Goal: Task Accomplishment & Management: Manage account settings

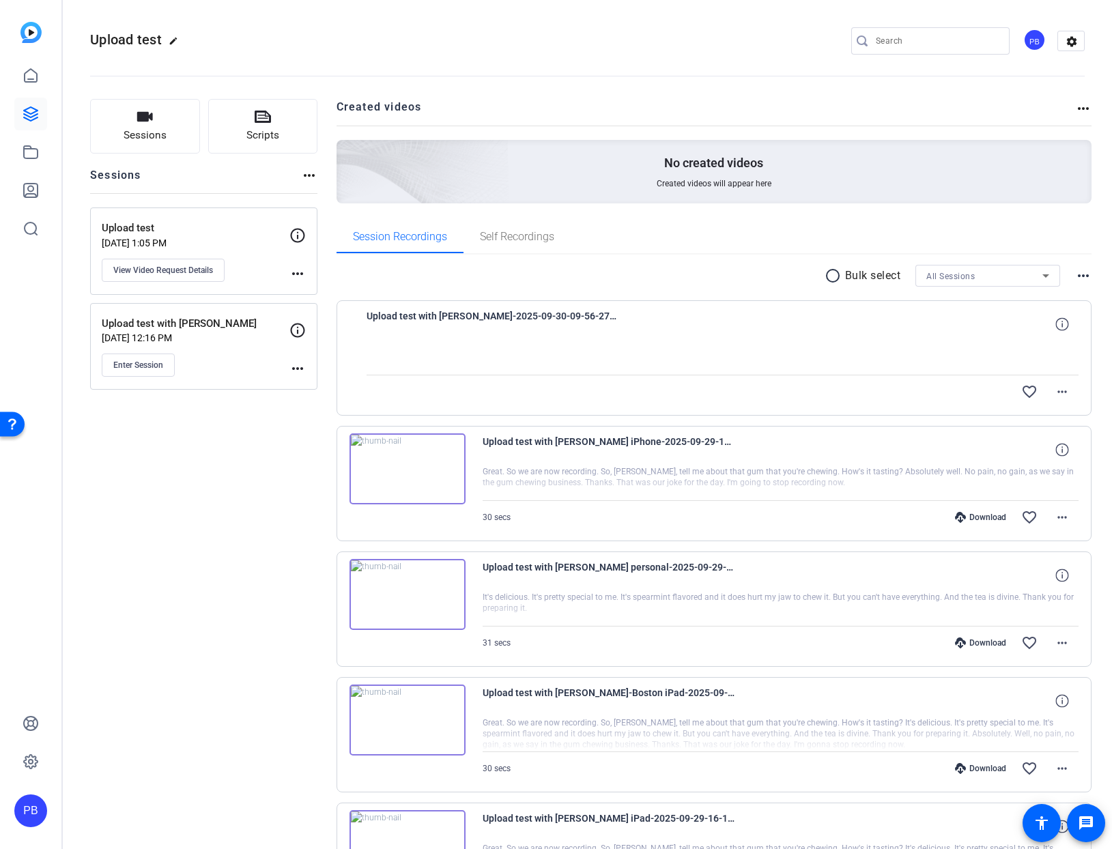
click at [255, 256] on div "Upload test Sep 15, 2025 @ 1:05 PM View Video Request Details" at bounding box center [196, 250] width 188 height 61
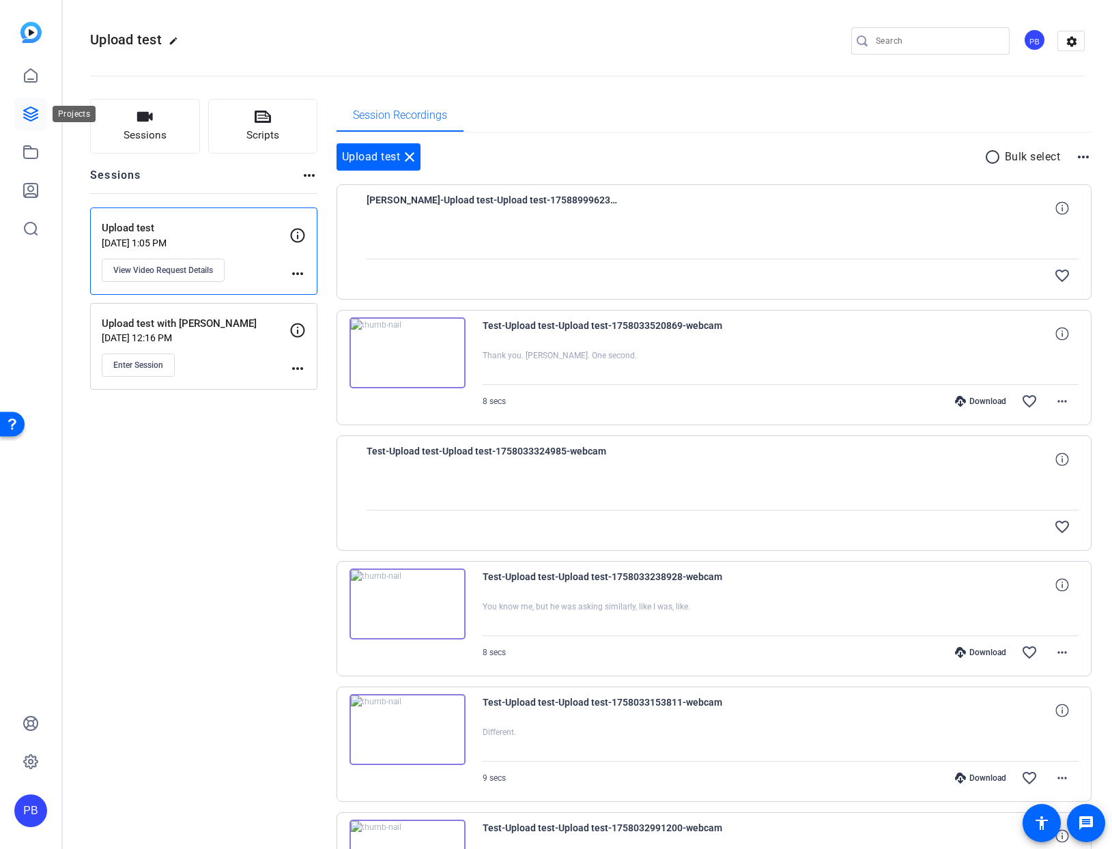
click at [30, 114] on icon at bounding box center [31, 114] width 14 height 14
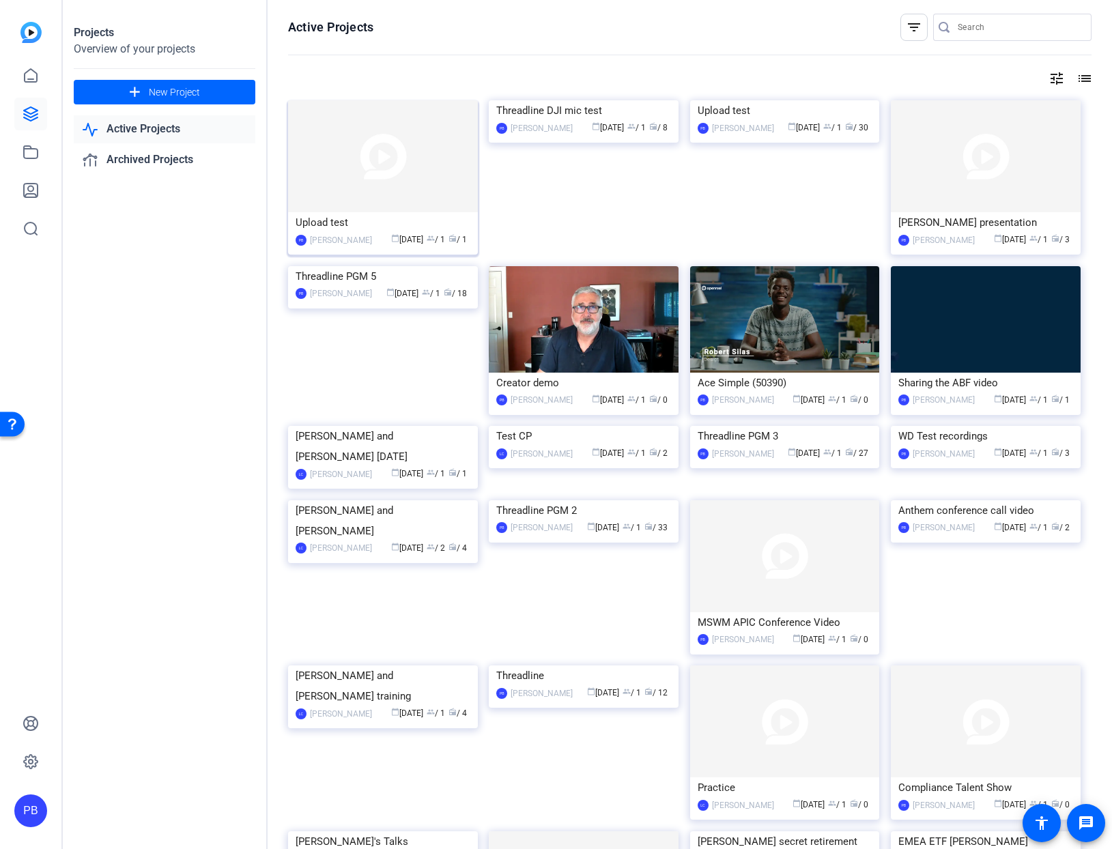
click at [431, 168] on img at bounding box center [383, 156] width 190 height 112
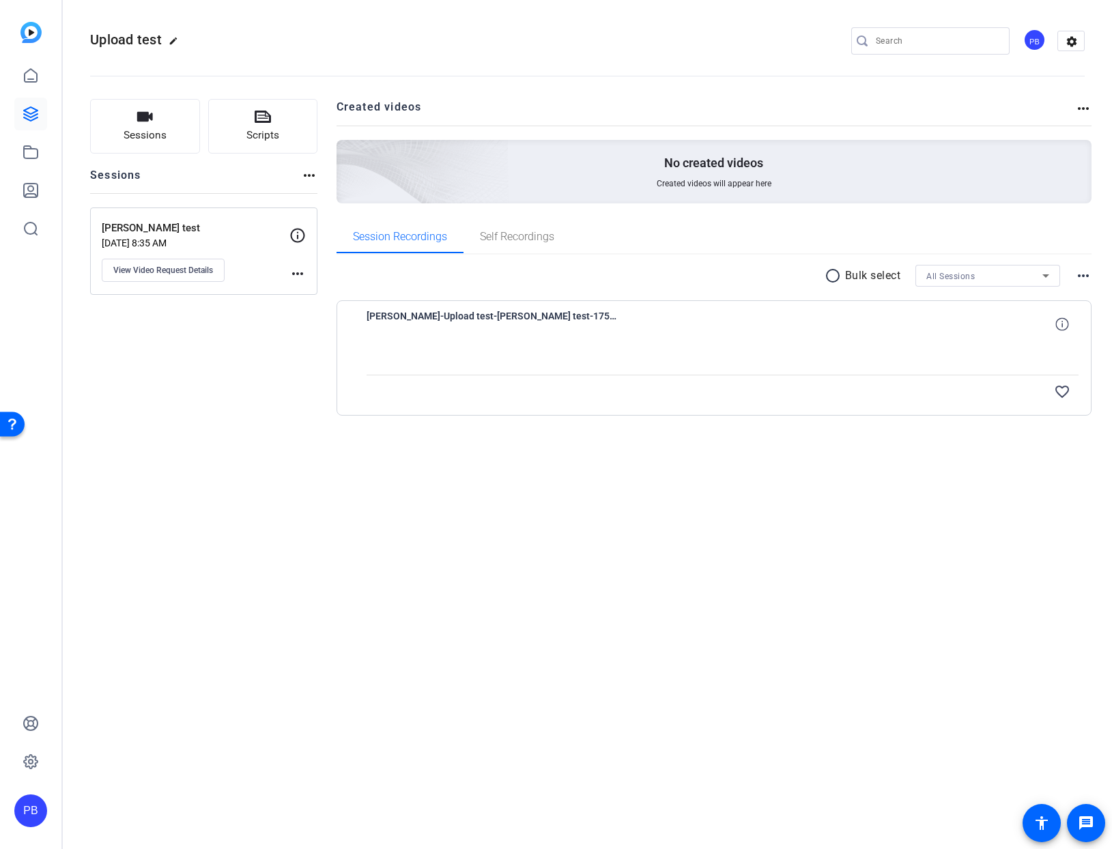
click at [298, 273] on mat-icon "more_horiz" at bounding box center [297, 273] width 16 height 16
click at [298, 273] on div at bounding box center [556, 424] width 1112 height 849
click at [538, 356] on div at bounding box center [722, 358] width 713 height 34
click at [442, 318] on span "Jason Puffe-Upload test-Jason Puffe test-1759247032045-webcam" at bounding box center [492, 324] width 253 height 33
click at [1063, 323] on icon at bounding box center [1061, 323] width 13 height 13
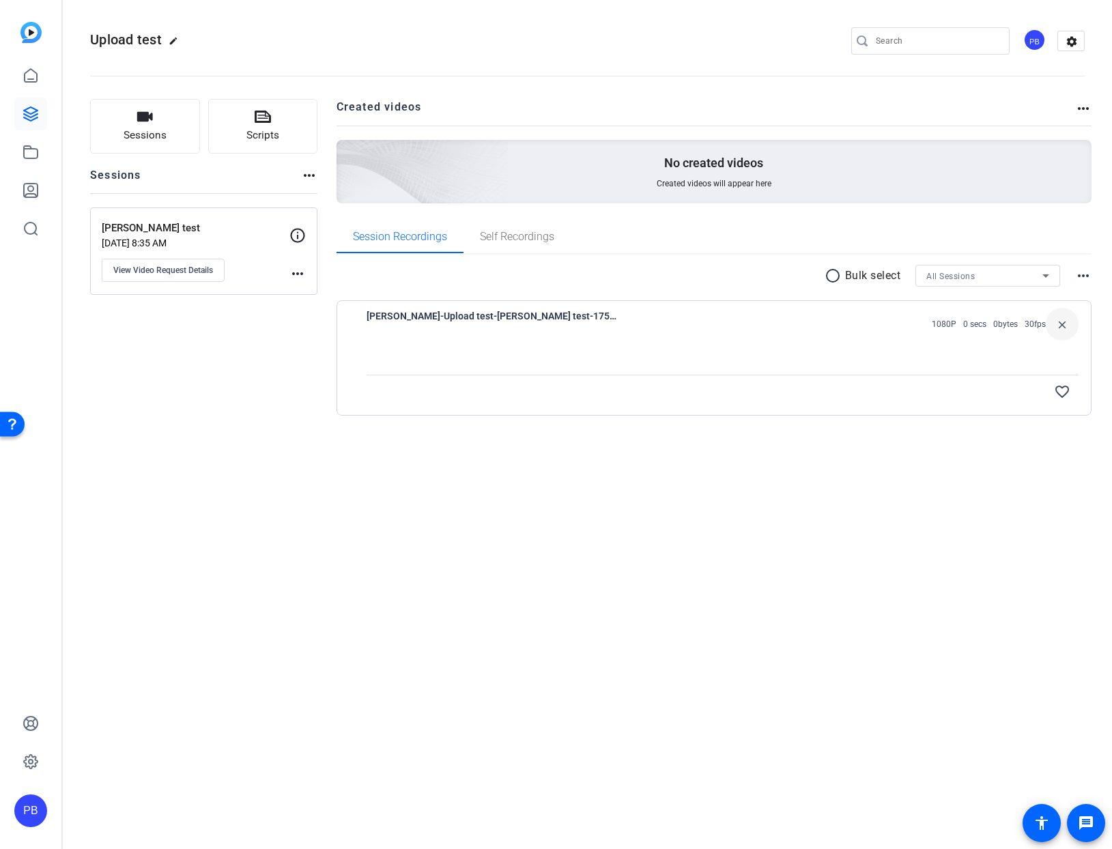
click at [726, 336] on div "Jason Puffe-Upload test-Jason Puffe test-1759247032045-webcam 1080P 0 secs 0byt…" at bounding box center [722, 324] width 713 height 33
click at [178, 267] on span "View Video Request Details" at bounding box center [163, 270] width 100 height 11
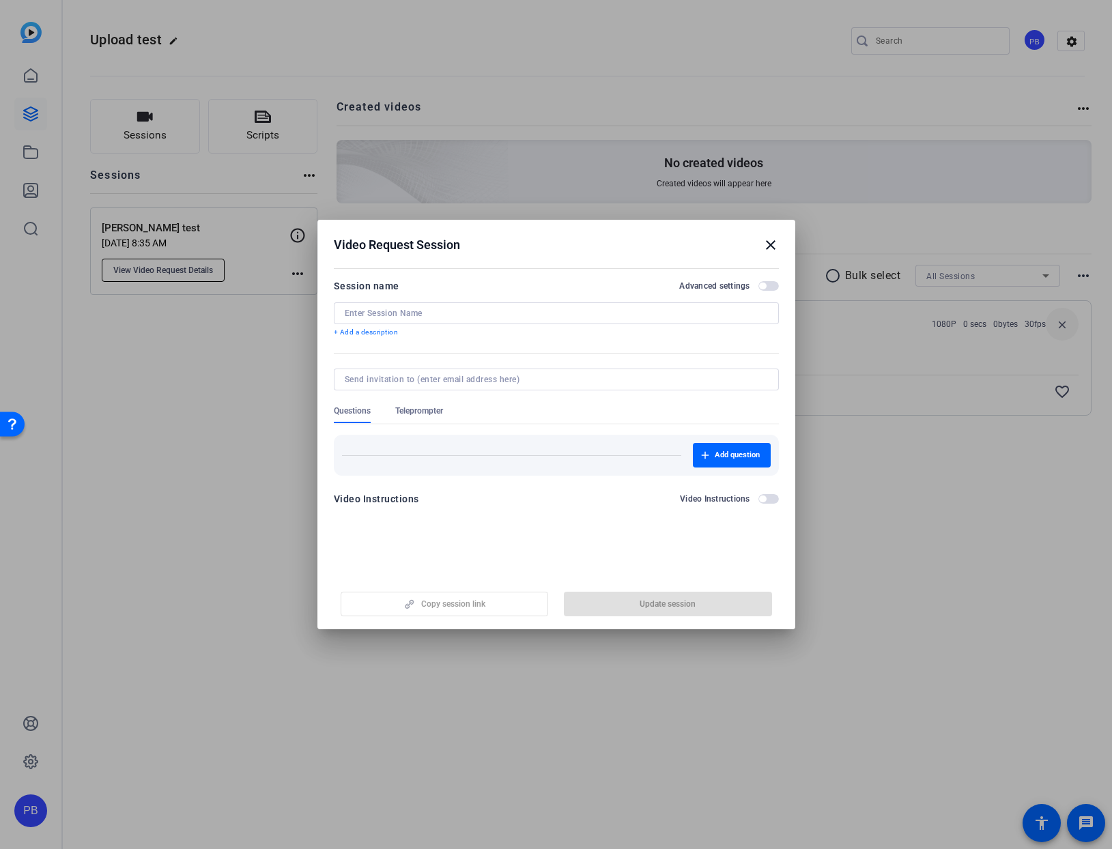
type input "Jason Puffe test"
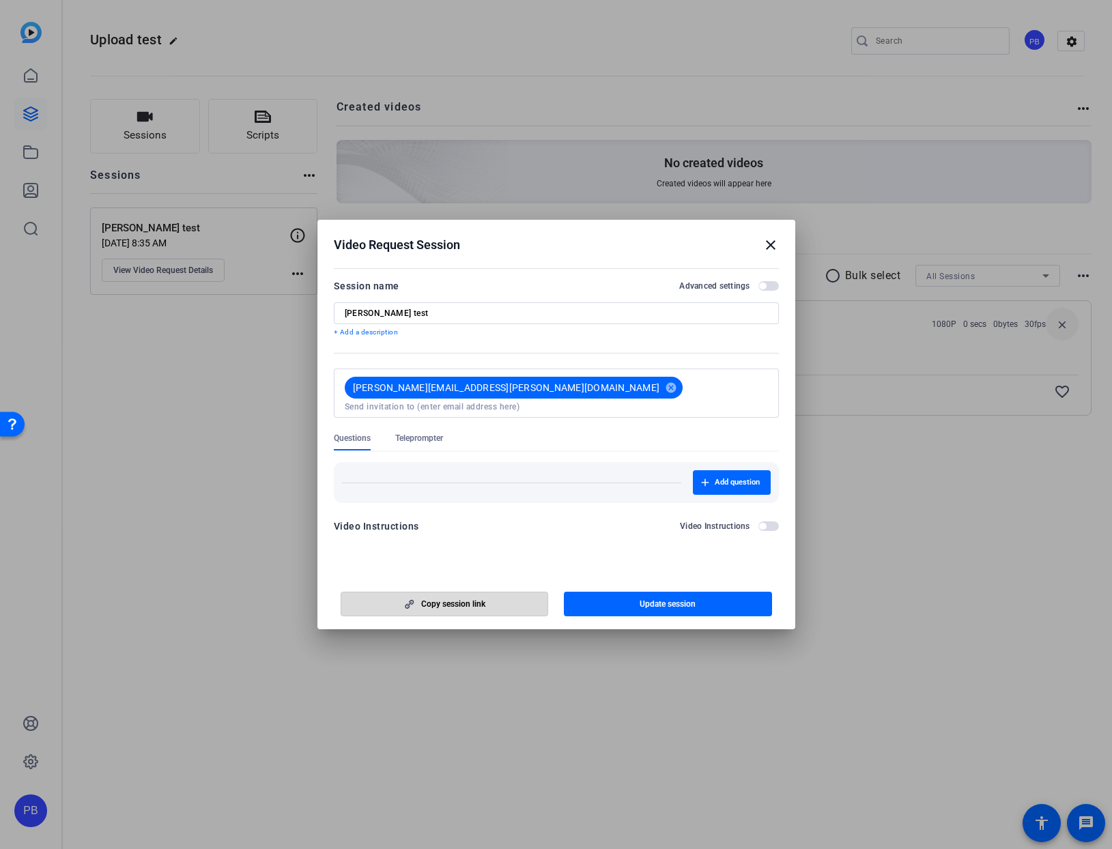
click at [459, 605] on span "Copy session link" at bounding box center [453, 604] width 64 height 11
click at [461, 604] on span "Copy session link" at bounding box center [453, 604] width 64 height 11
click at [769, 246] on mat-icon "close" at bounding box center [770, 245] width 16 height 16
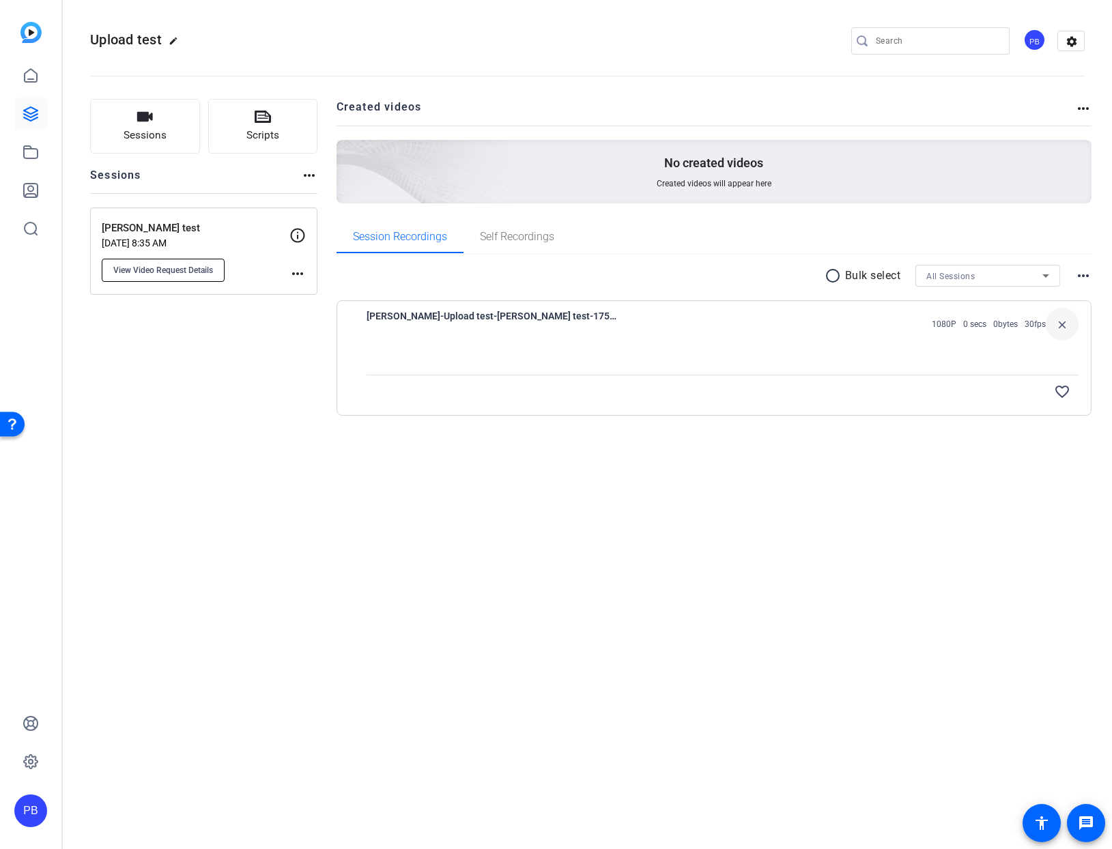
click at [170, 265] on span "View Video Request Details" at bounding box center [163, 270] width 100 height 11
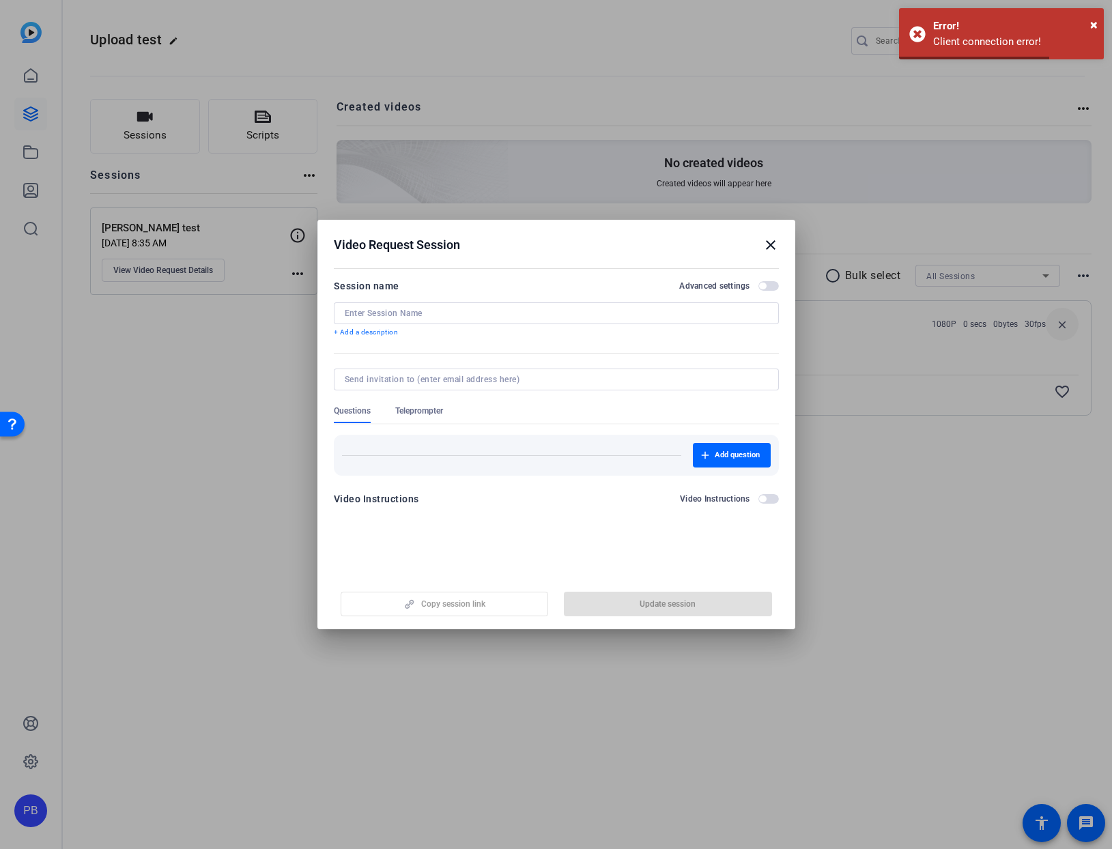
click at [440, 606] on div "Copy session link Update session" at bounding box center [556, 598] width 445 height 35
click at [451, 575] on mat-dialog-actions "Copy session link Update session" at bounding box center [556, 602] width 478 height 55
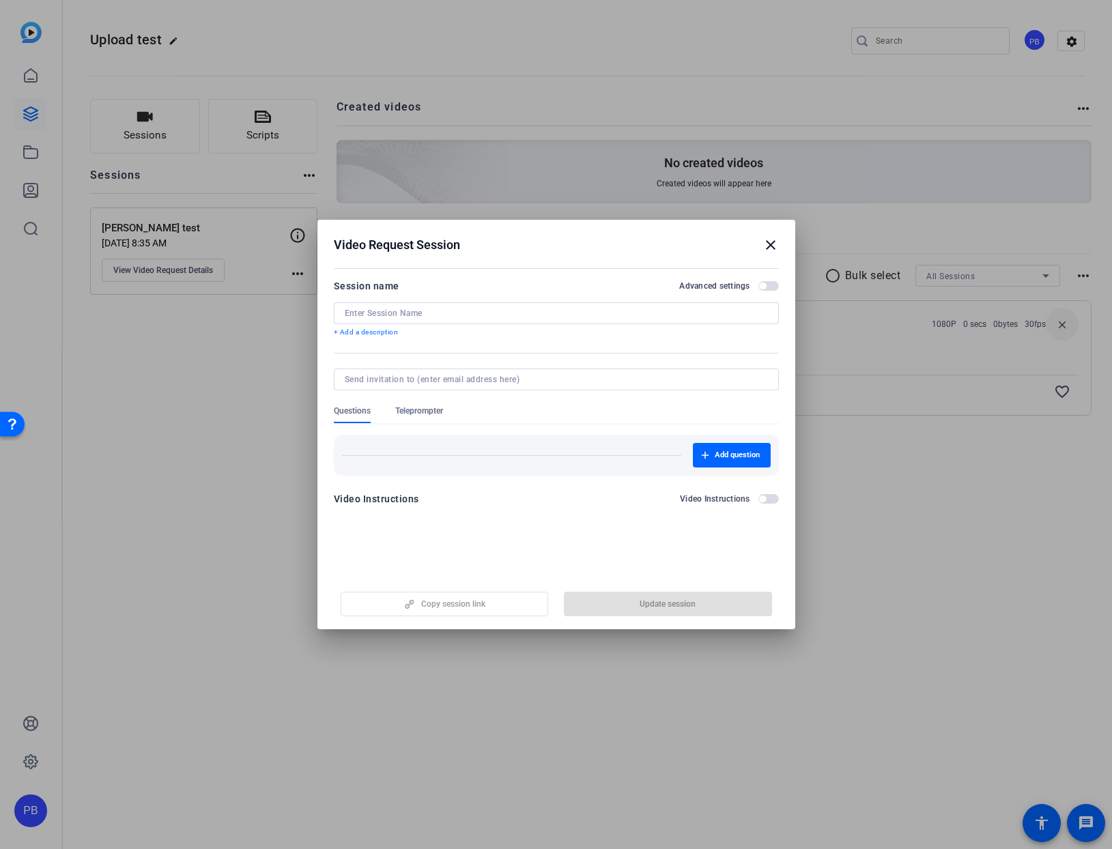
click at [767, 246] on mat-icon "close" at bounding box center [770, 245] width 16 height 16
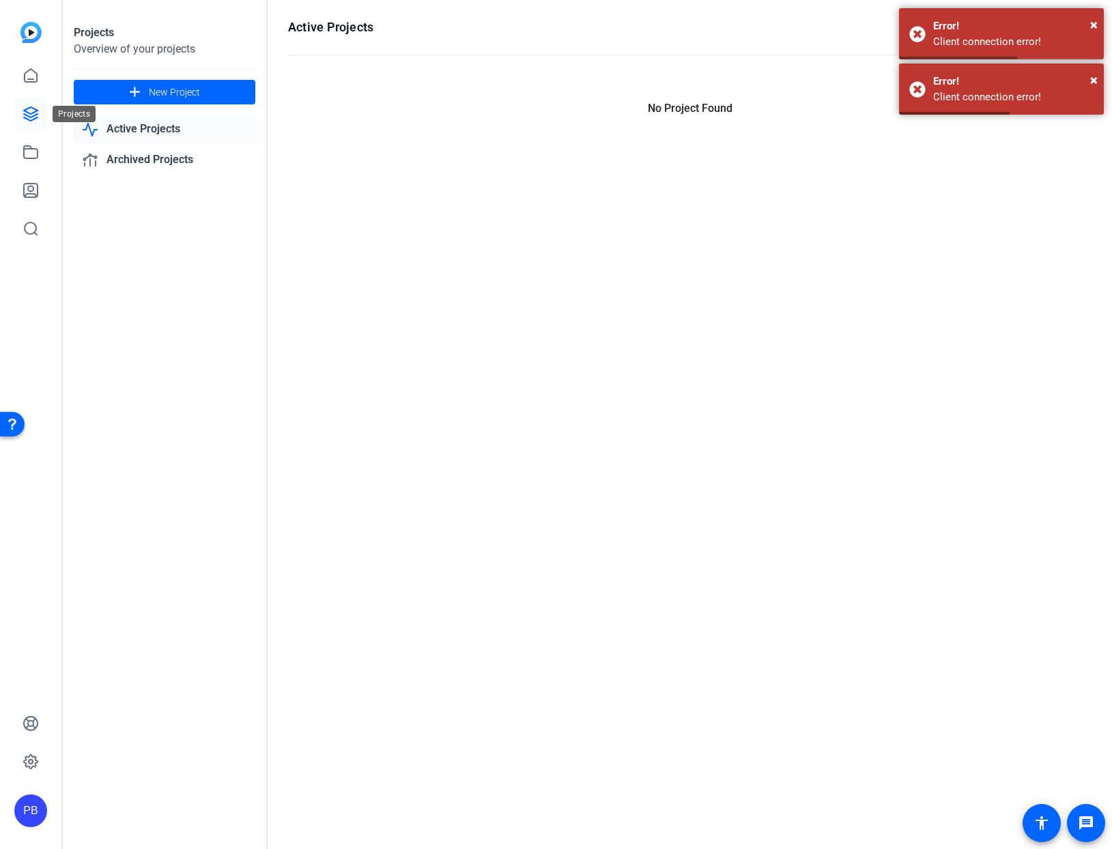
click at [33, 115] on icon at bounding box center [31, 114] width 16 height 16
click at [30, 115] on icon at bounding box center [31, 114] width 16 height 16
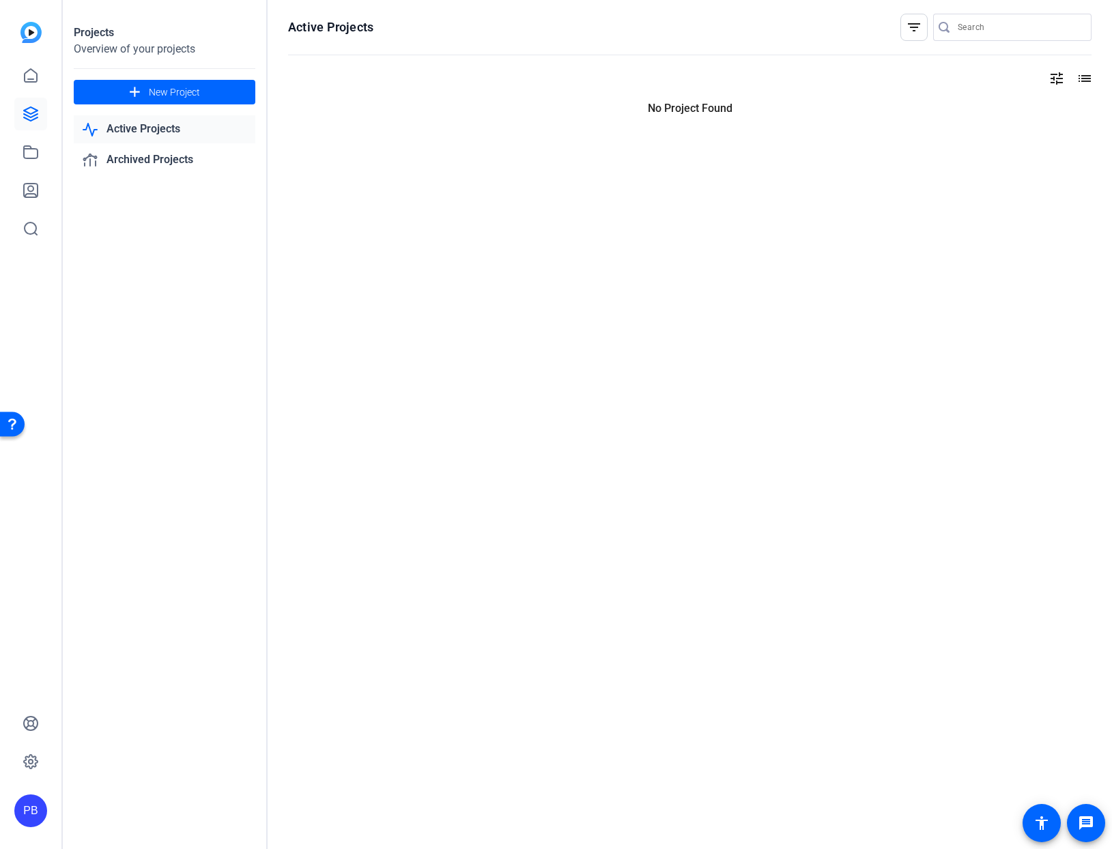
click at [147, 128] on link "Active Projects" at bounding box center [165, 129] width 182 height 28
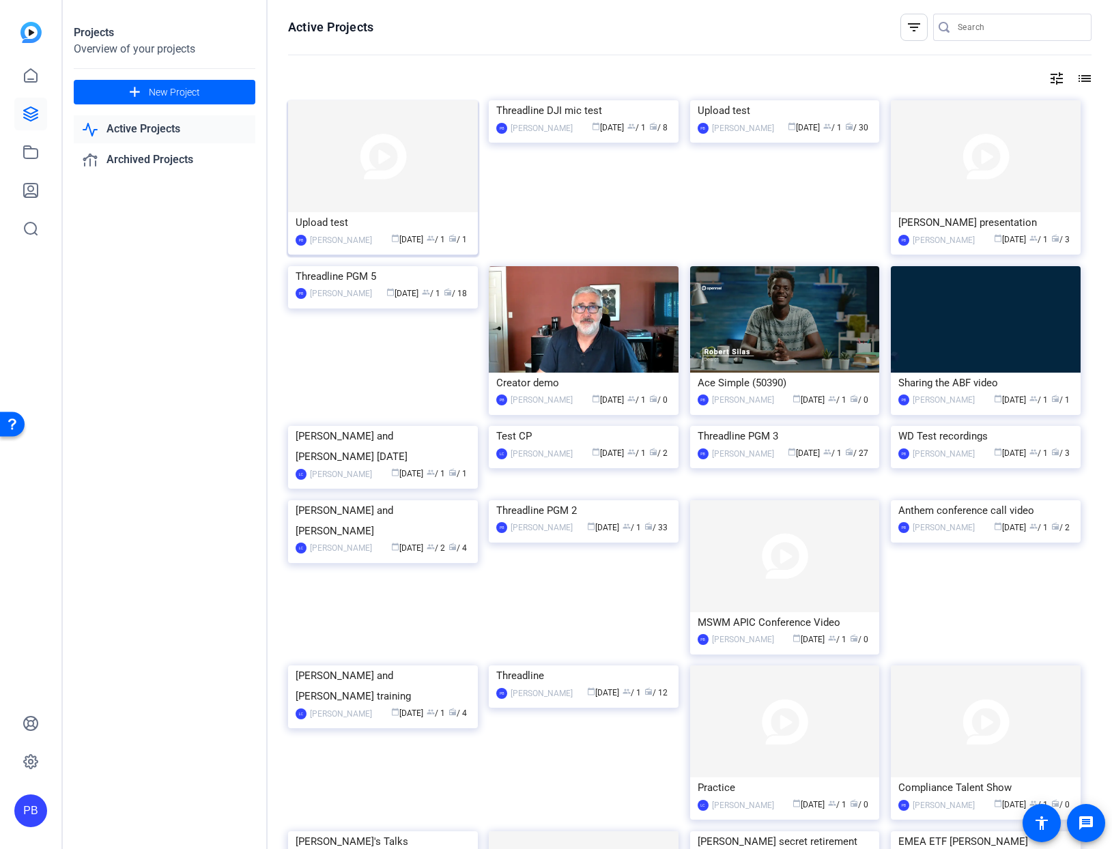
click at [397, 197] on img at bounding box center [383, 156] width 190 height 112
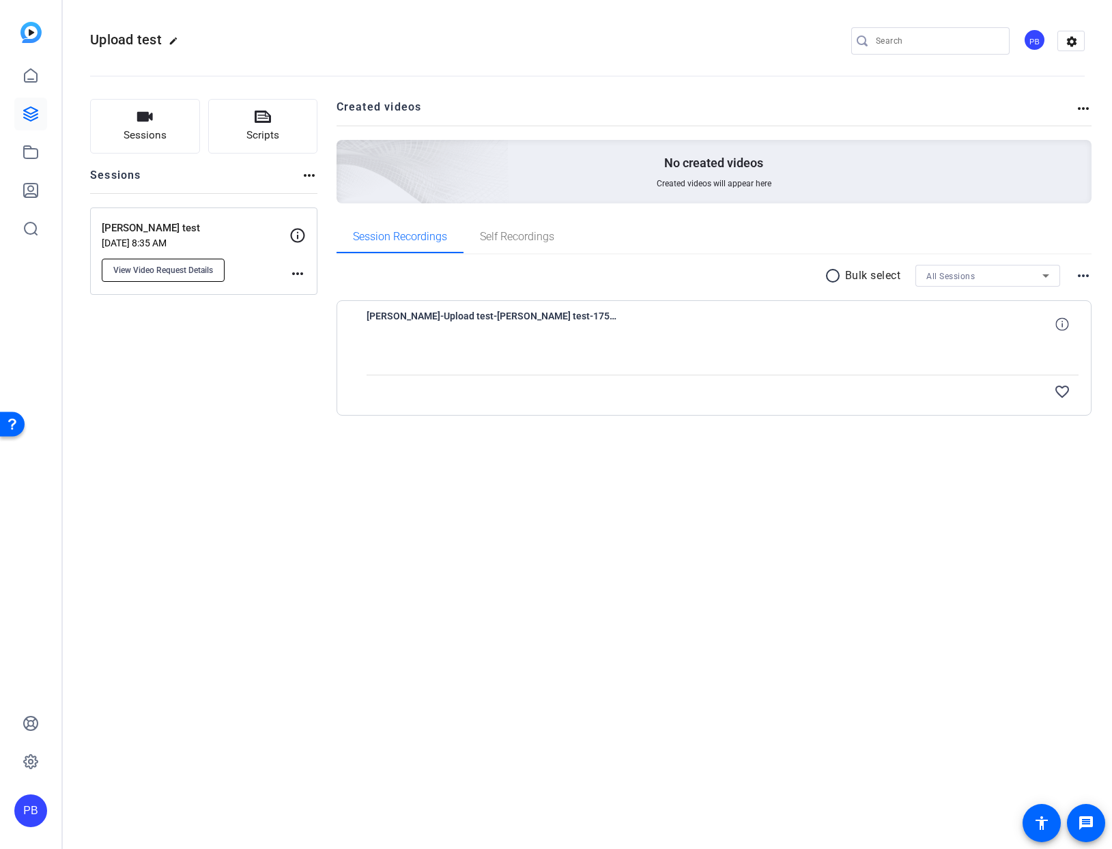
click at [169, 270] on span "View Video Request Details" at bounding box center [163, 270] width 100 height 11
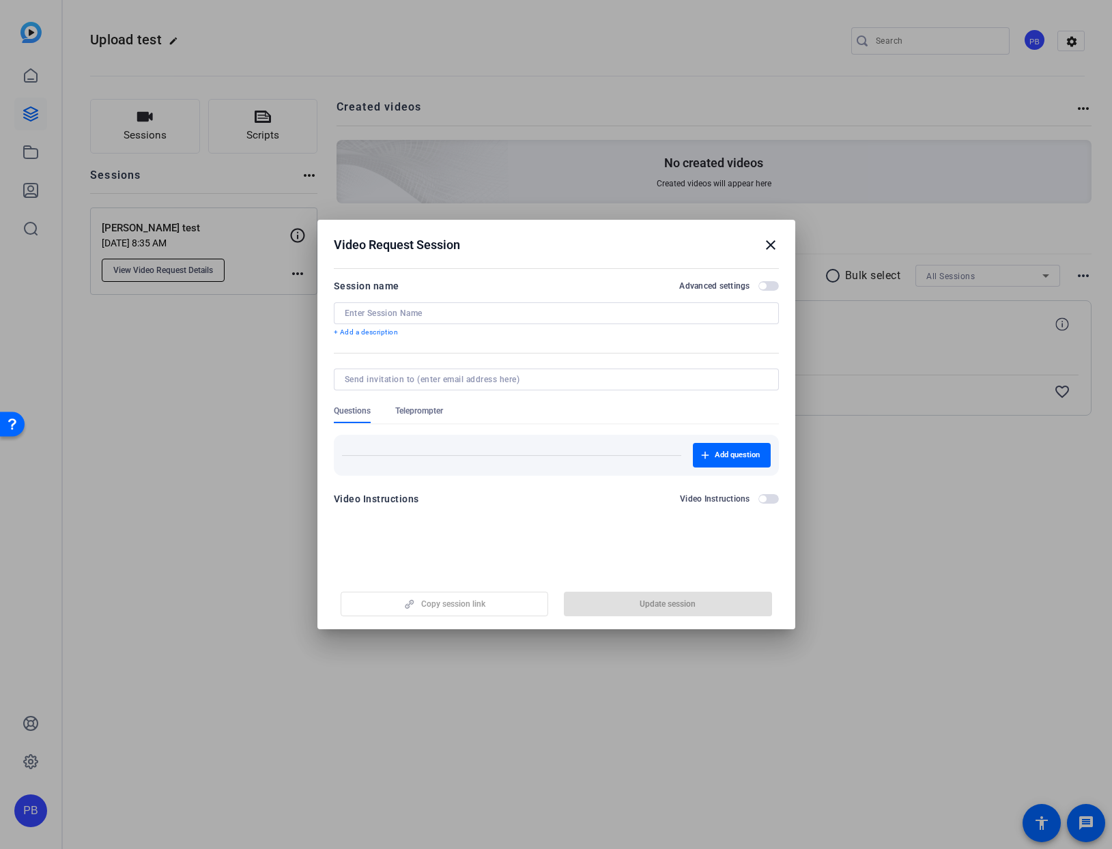
type input "Jason Puffe test"
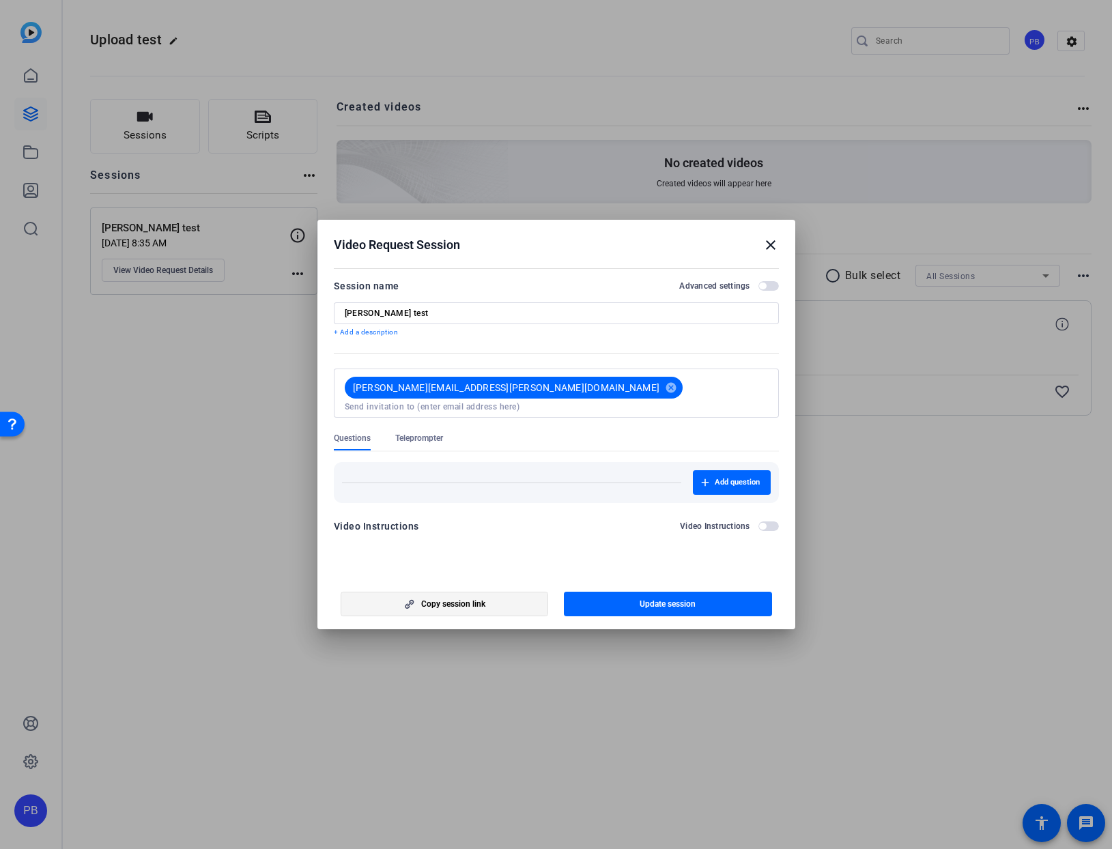
click at [433, 605] on span "Copy session link" at bounding box center [453, 604] width 64 height 11
click at [768, 243] on mat-icon "close" at bounding box center [770, 245] width 16 height 16
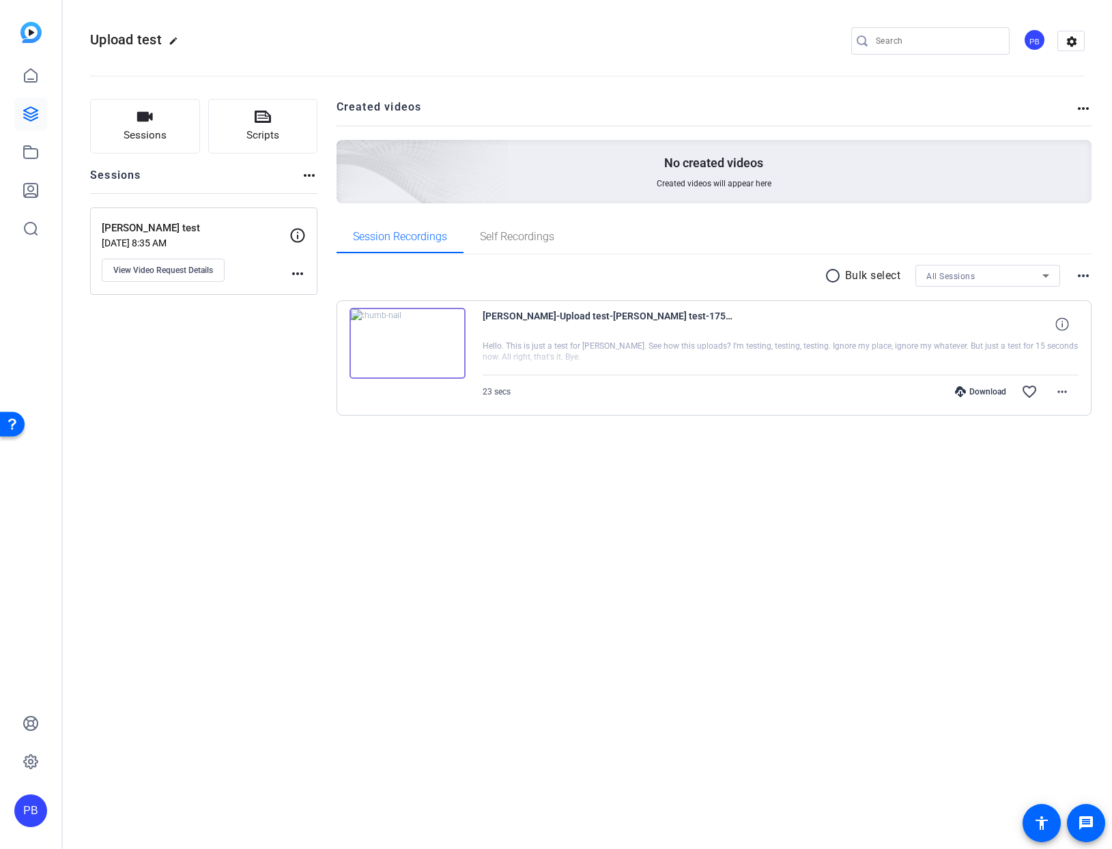
click at [405, 345] on img at bounding box center [407, 343] width 116 height 71
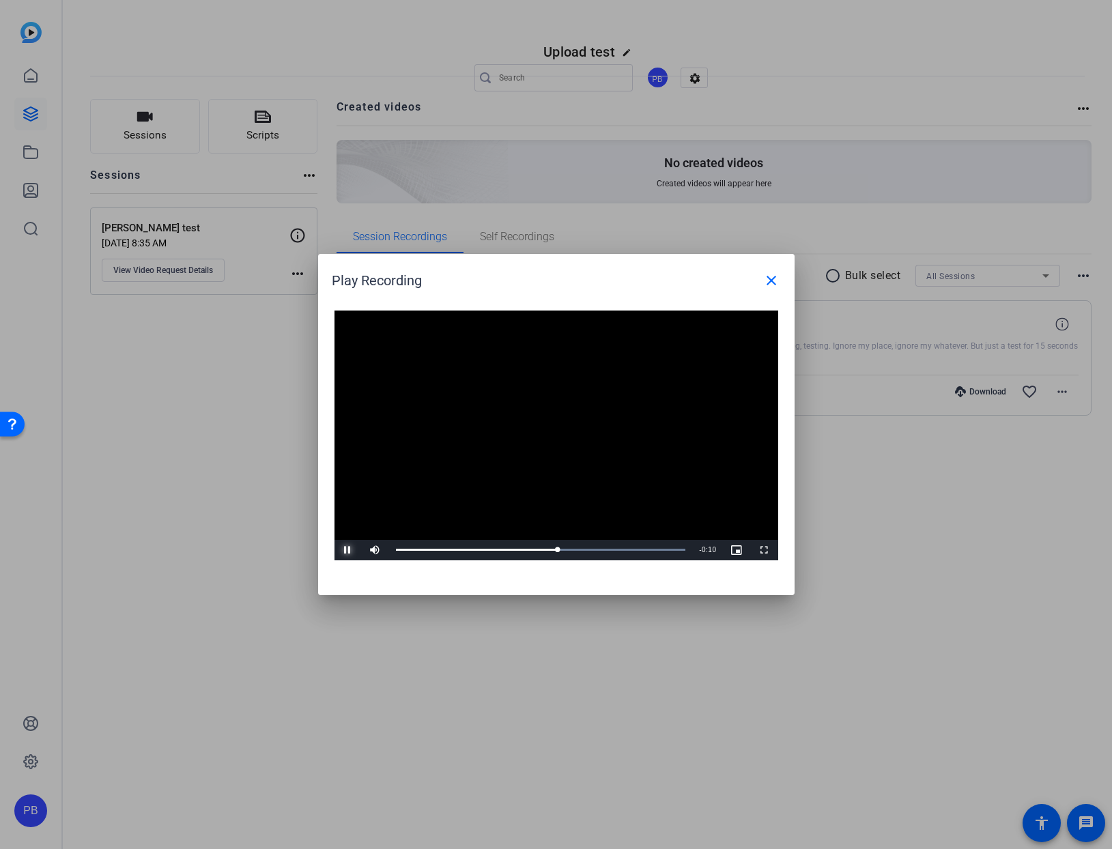
click at [345, 550] on span "Video Player" at bounding box center [347, 550] width 27 height 0
drag, startPoint x: 777, startPoint y: 276, endPoint x: 723, endPoint y: 298, distance: 57.5
click at [773, 278] on mat-icon "close" at bounding box center [771, 280] width 16 height 16
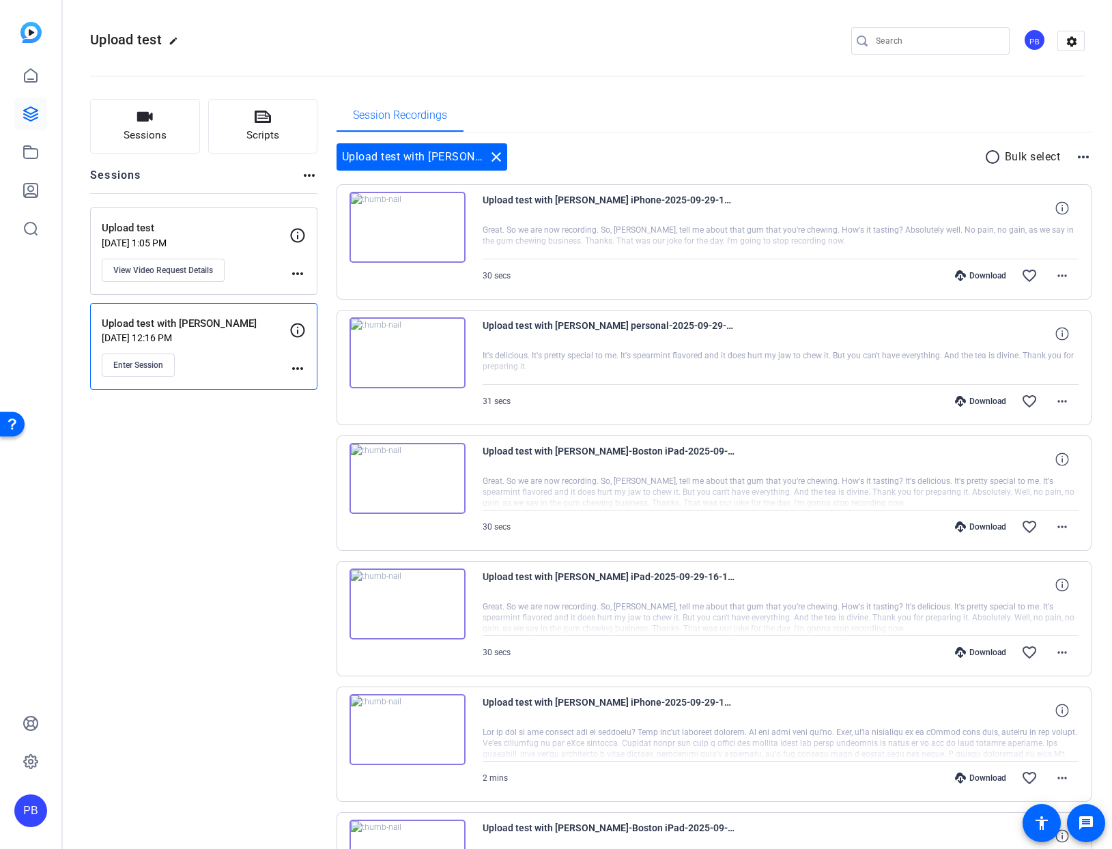
click at [227, 485] on div "Sessions Scripts Sessions more_horiz Upload test [DATE] 1:05 PM View Video Requ…" at bounding box center [203, 798] width 227 height 1399
click at [29, 111] on icon at bounding box center [31, 114] width 16 height 16
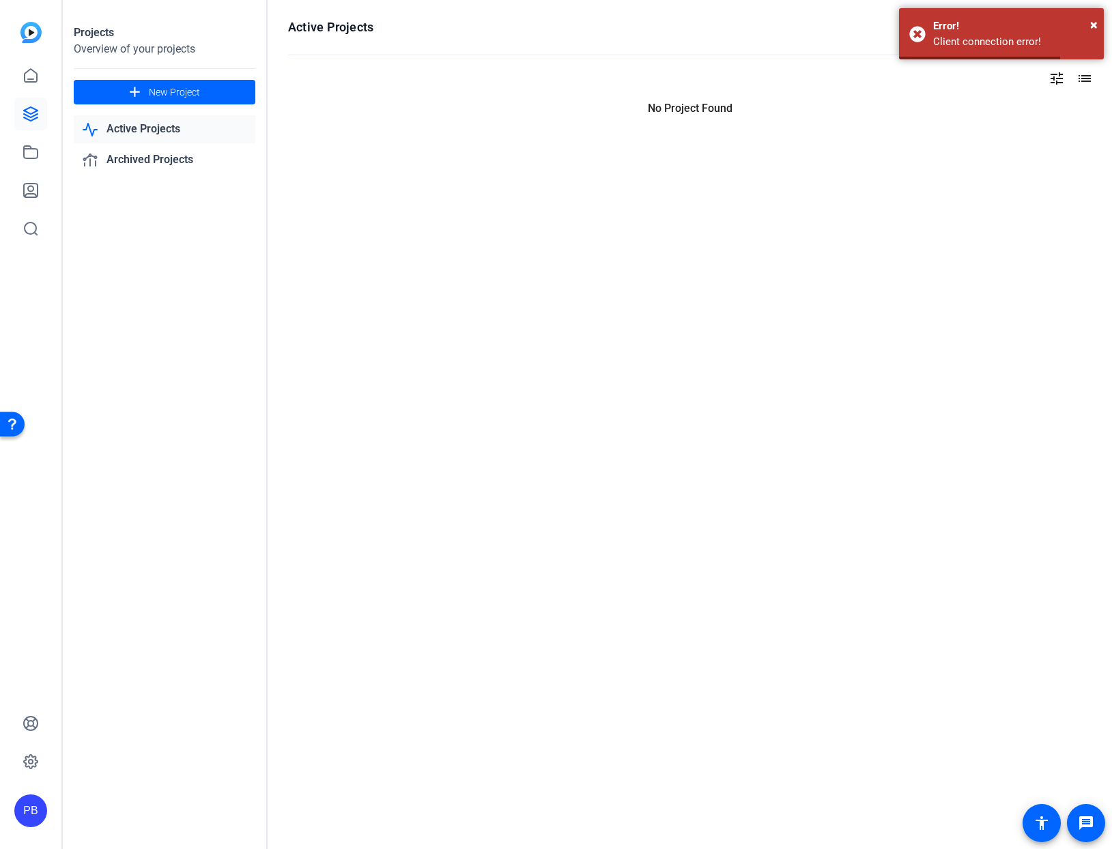
click at [136, 129] on link "Active Projects" at bounding box center [165, 129] width 182 height 28
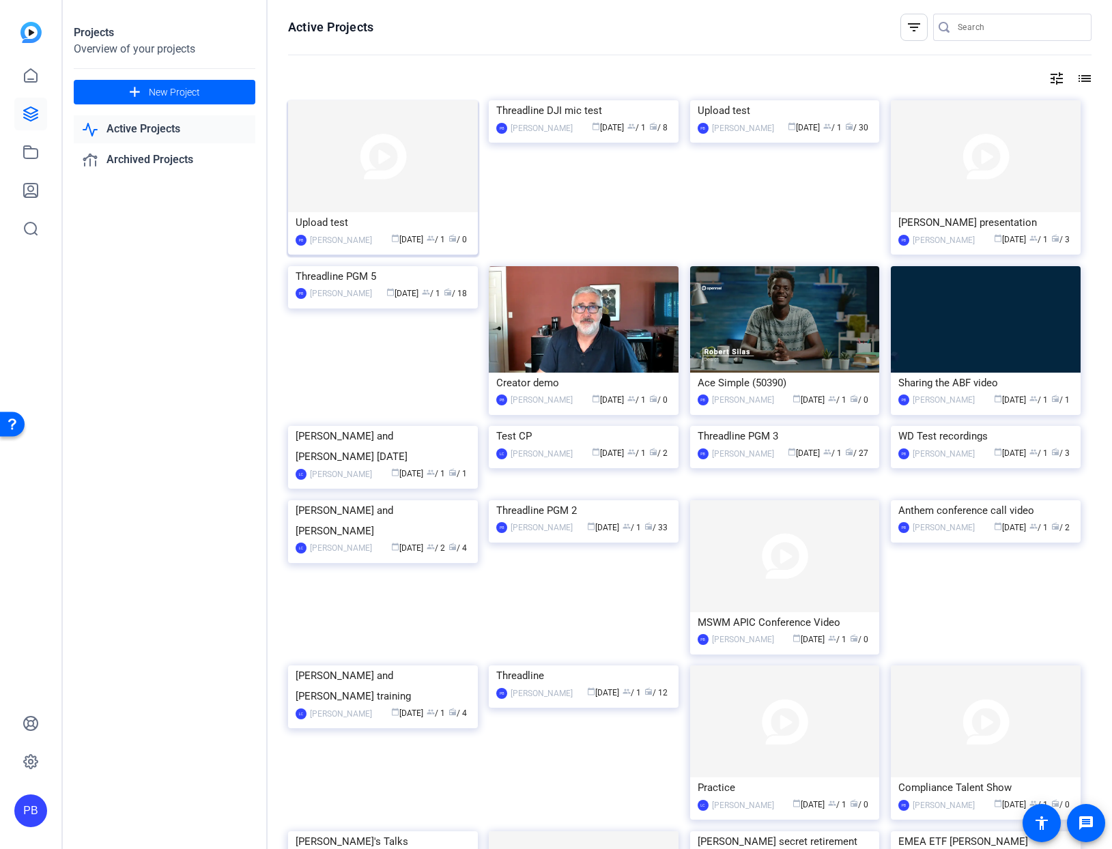
click at [431, 195] on img at bounding box center [383, 156] width 190 height 112
